Goal: Task Accomplishment & Management: Use online tool/utility

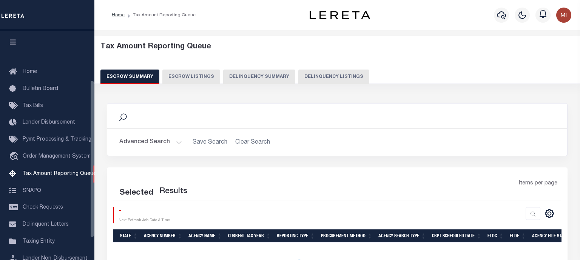
select select "100"
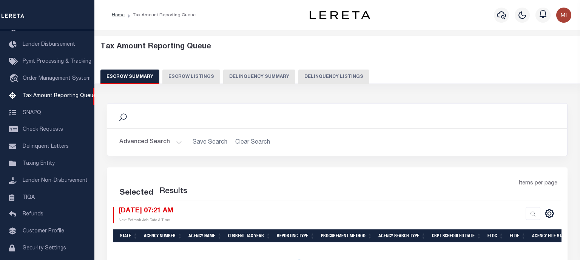
select select "100"
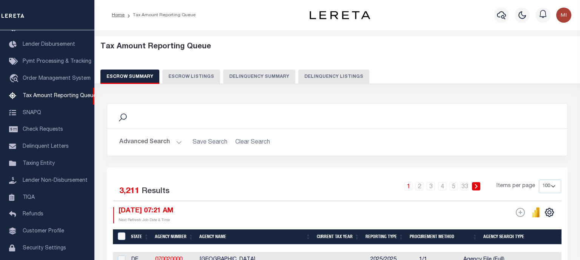
click at [265, 72] on button "Delinquency Summary" at bounding box center [259, 76] width 72 height 14
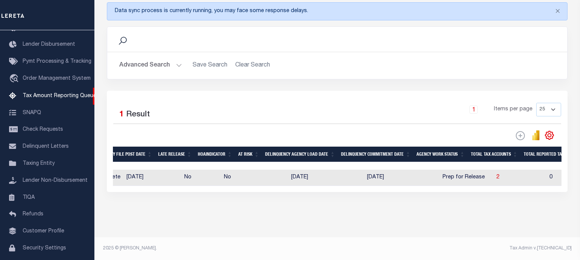
scroll to position [0, 0]
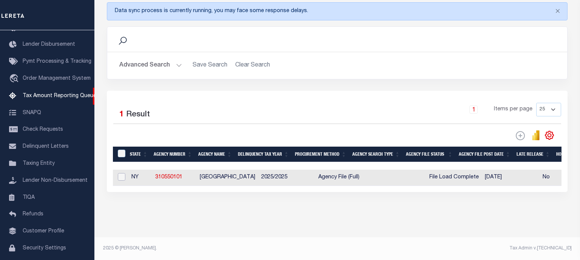
click at [120, 176] on input "checkbox" at bounding box center [122, 177] width 8 height 8
checkbox input "true"
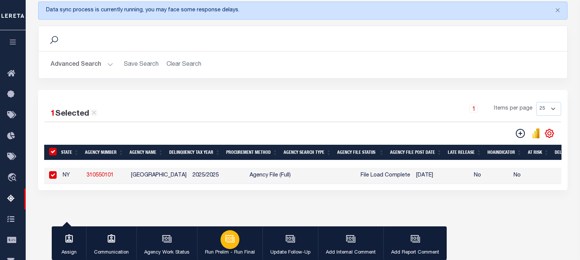
click at [227, 238] on icon "button" at bounding box center [230, 239] width 10 height 10
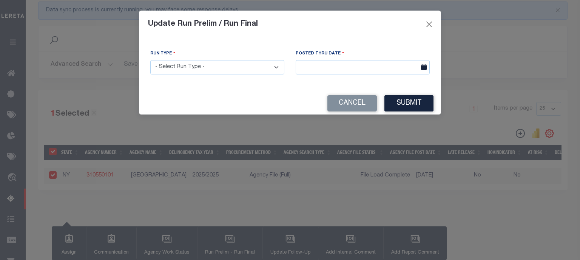
select select "P"
click option "Prelim Run" at bounding box center [0, 0] width 0 height 0
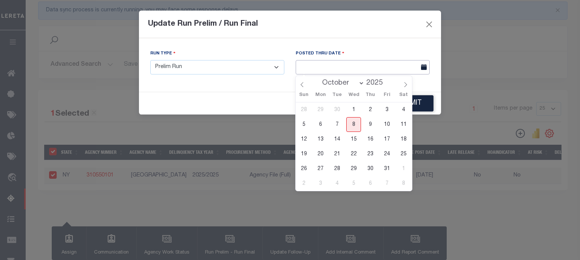
click at [365, 66] on input "text" at bounding box center [363, 67] width 134 height 15
click at [356, 123] on span "8" at bounding box center [353, 124] width 15 height 15
type input "[DATE]"
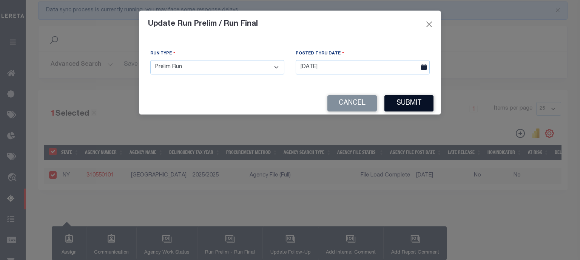
click at [412, 105] on button "Submit" at bounding box center [408, 103] width 49 height 16
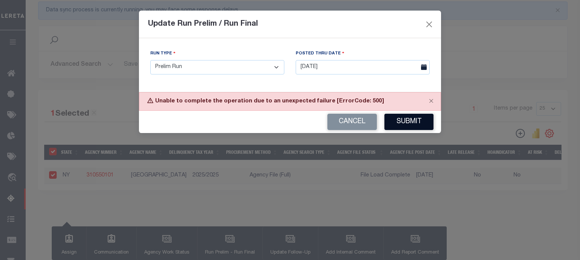
click at [409, 120] on button "Submit" at bounding box center [408, 122] width 49 height 16
